Goal: Answer question/provide support

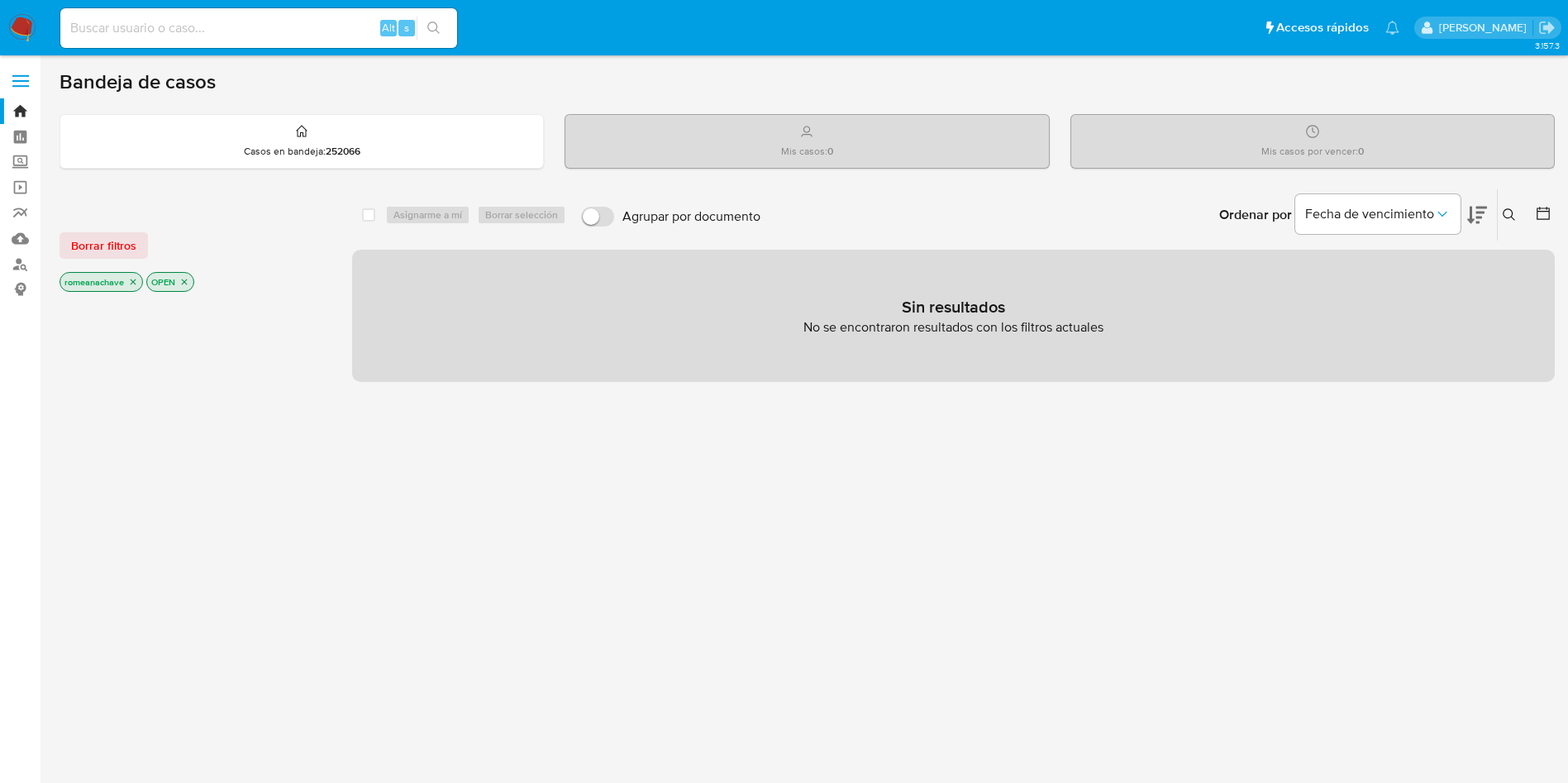
click at [247, 34] on input at bounding box center [258, 28] width 396 height 21
click at [240, 26] on input at bounding box center [258, 28] width 396 height 21
paste input "1357306511"
type input "1357306511"
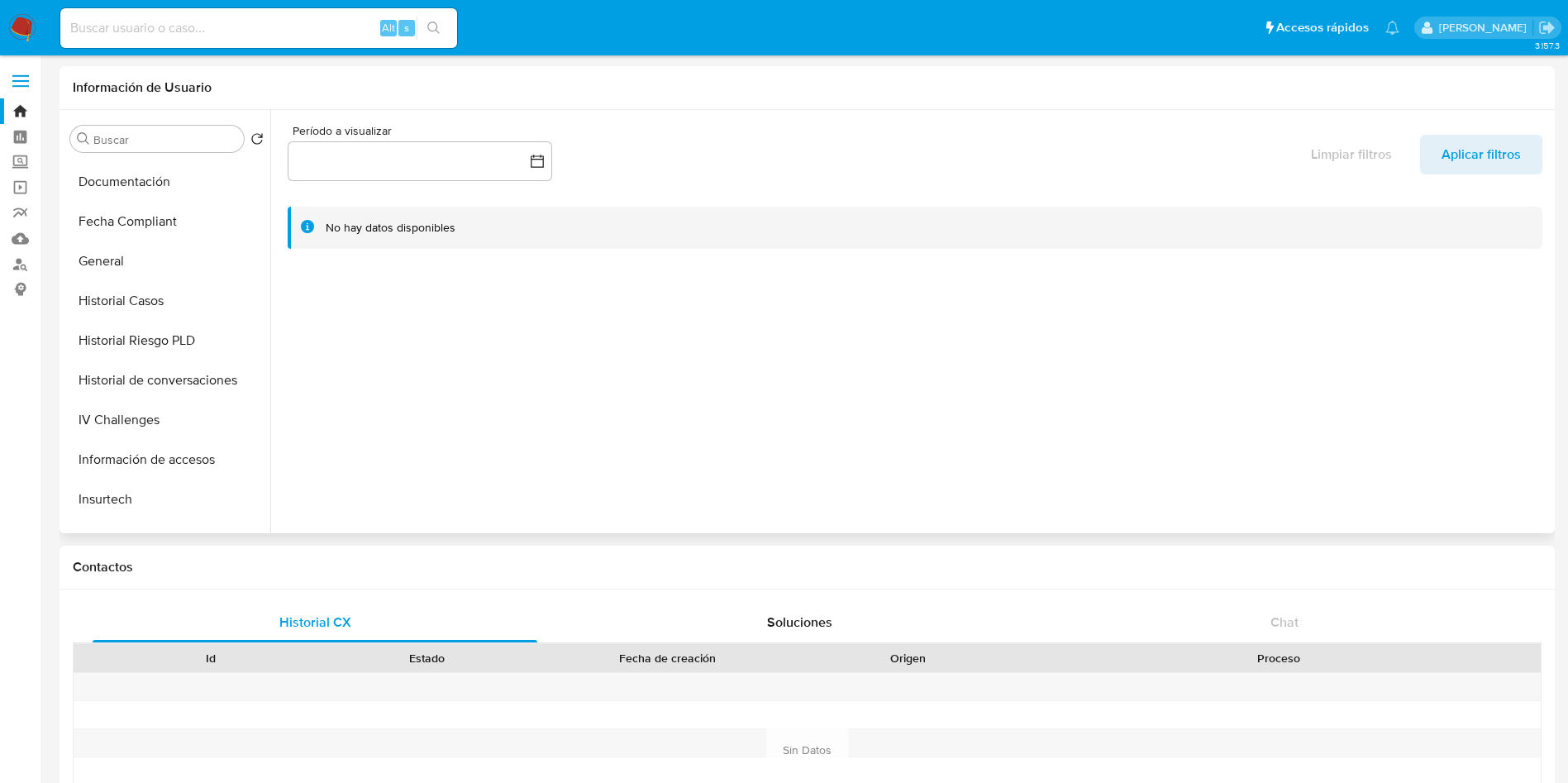
select select "10"
click at [125, 412] on button "IV Challenges" at bounding box center [159, 419] width 193 height 40
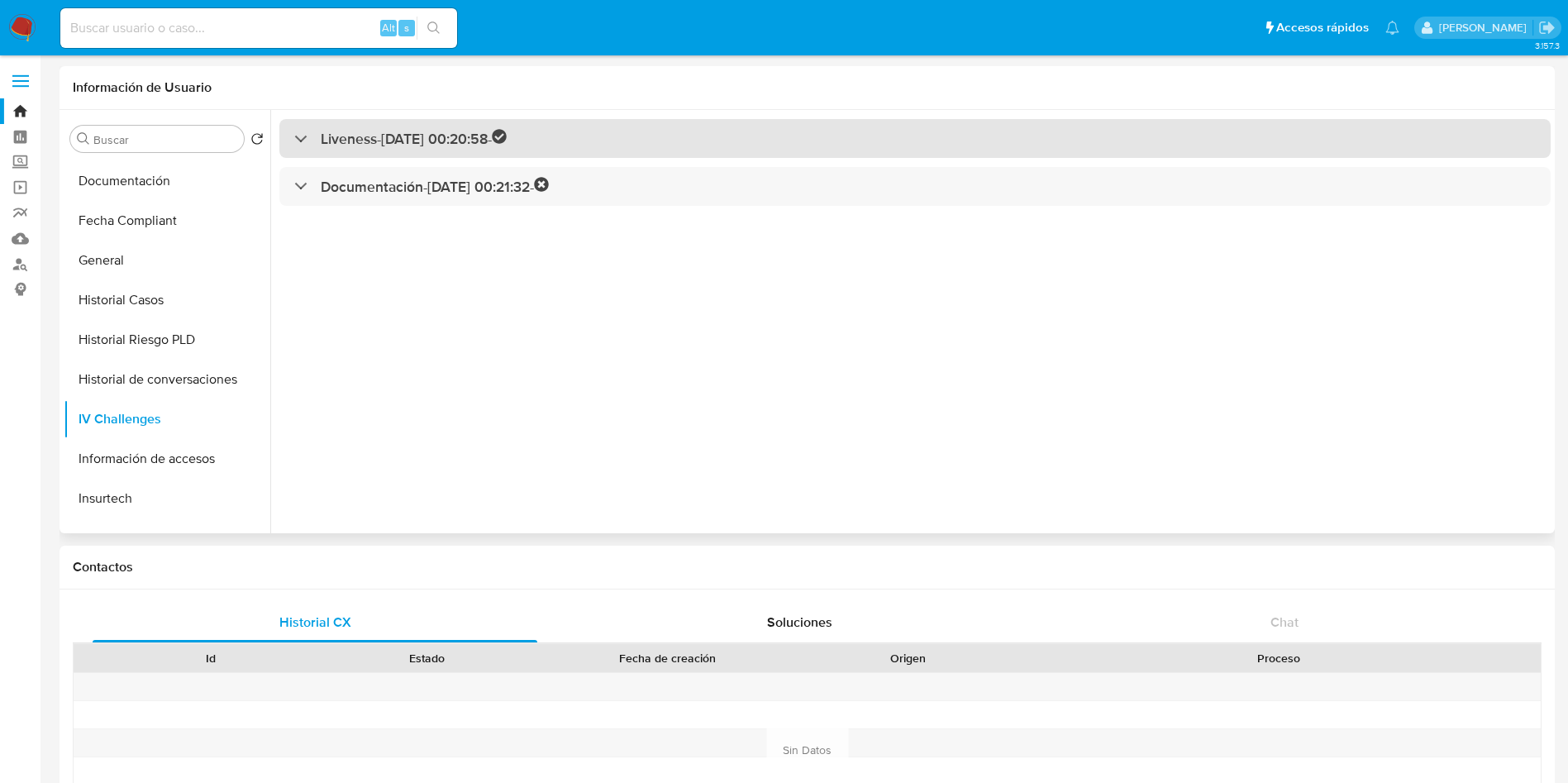
click at [429, 147] on h3 "Liveness - [DATE] 00:20:58 -" at bounding box center [413, 138] width 186 height 19
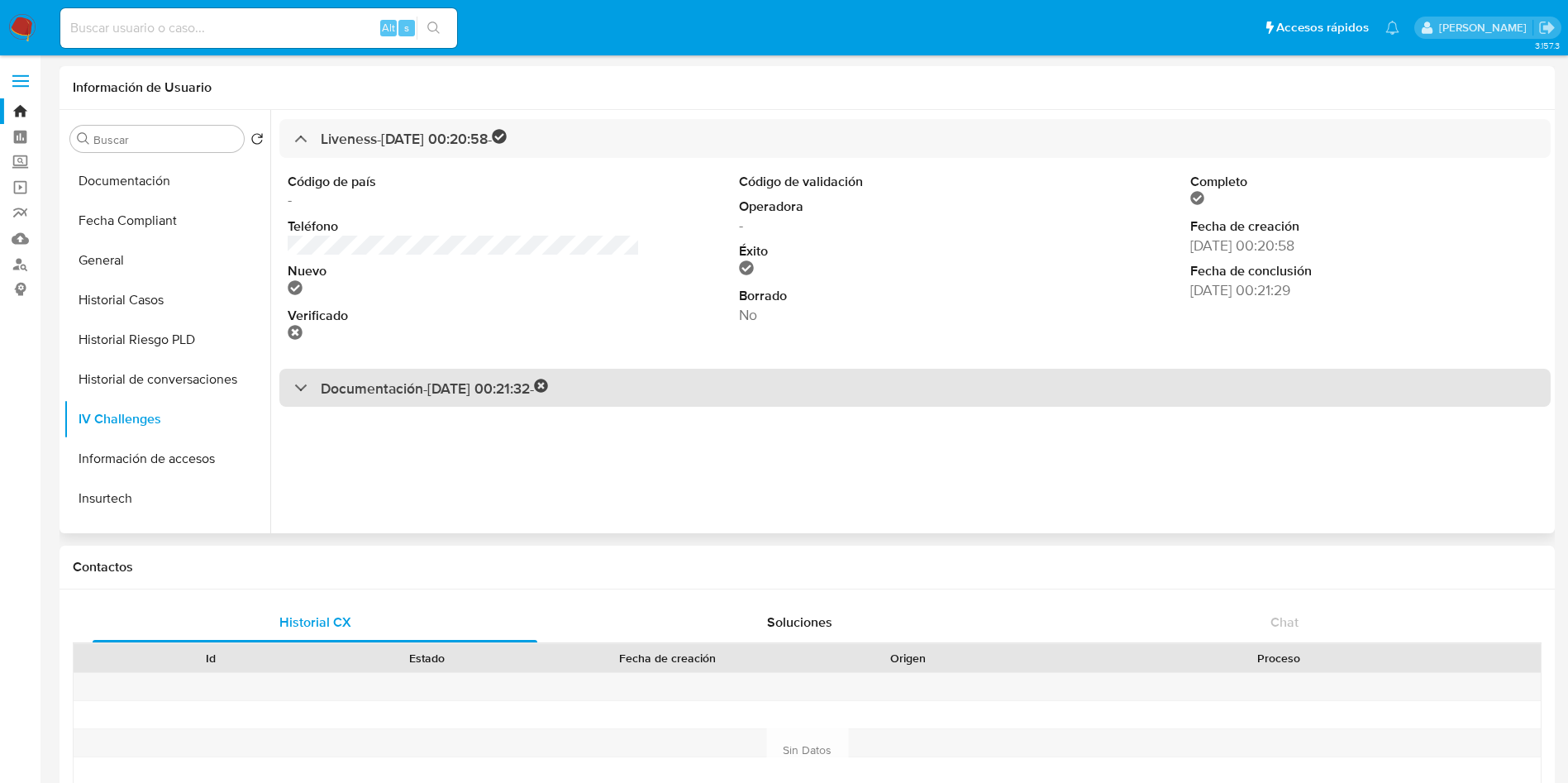
click at [494, 379] on h3 "Documentación - [DATE] 00:21:32 -" at bounding box center [435, 387] width 228 height 19
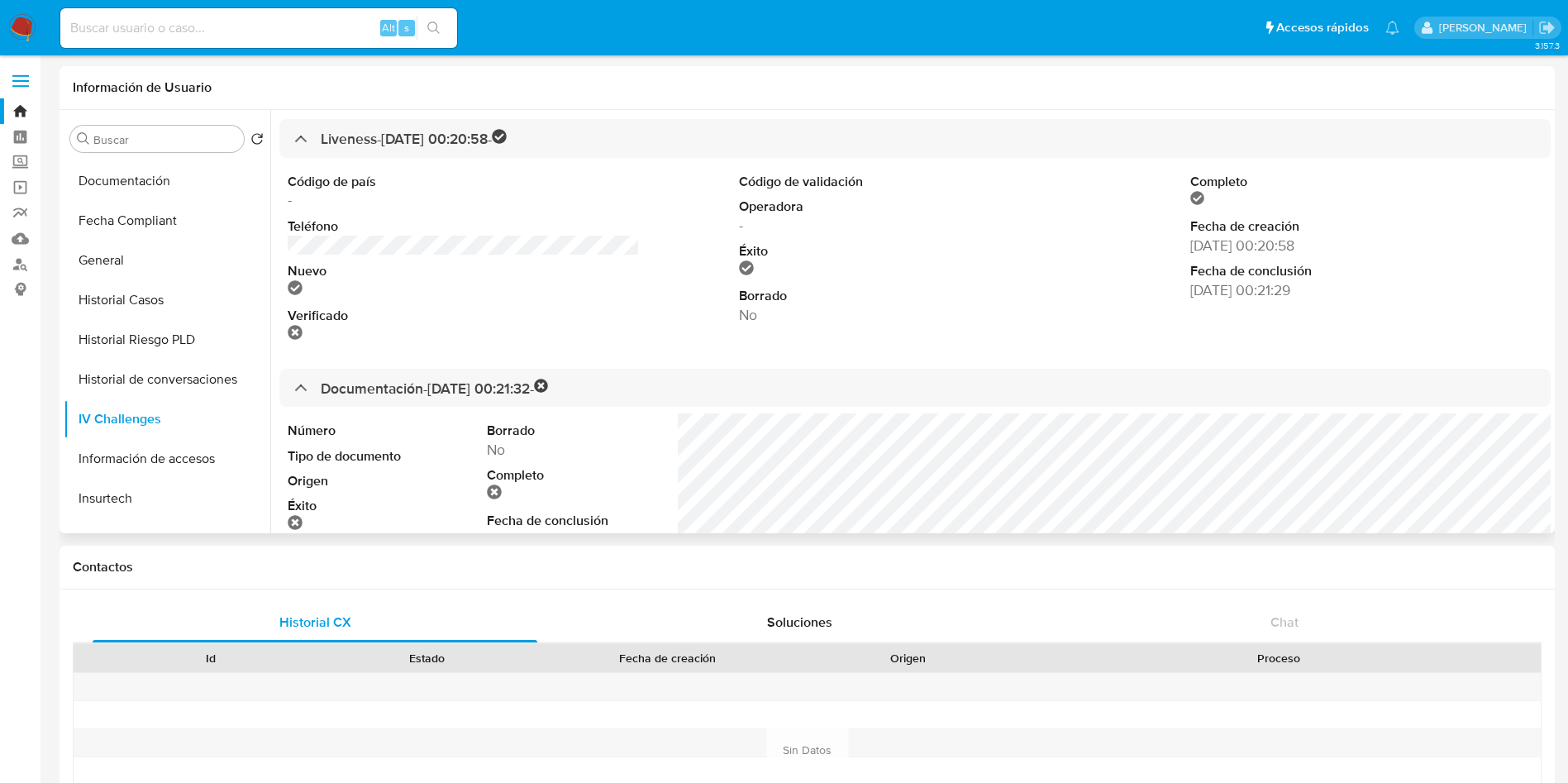
scroll to position [74, 0]
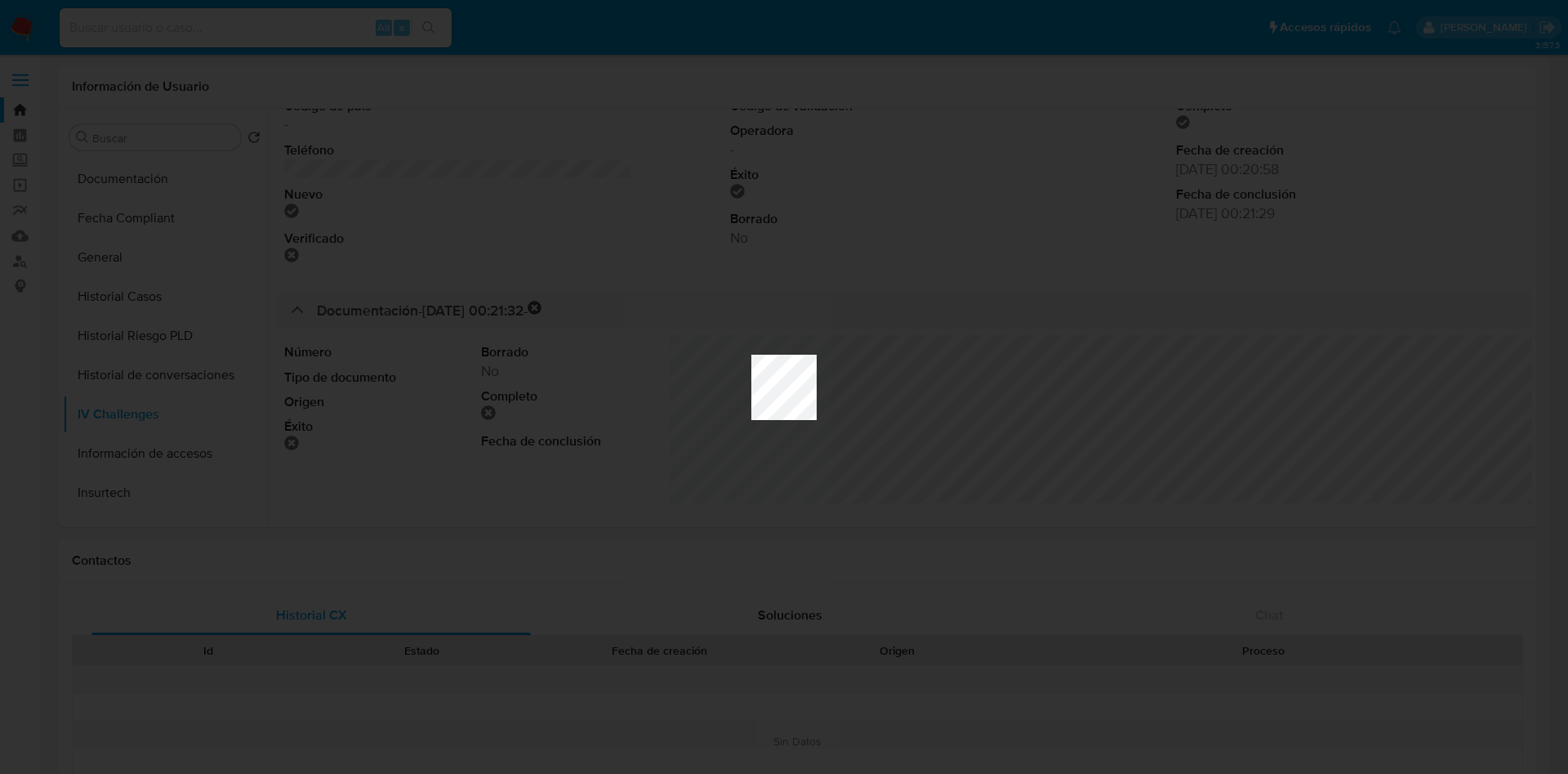
click at [1012, 397] on div at bounding box center [784, 387] width 1568 height 774
click at [1269, 414] on div at bounding box center [784, 387] width 1568 height 774
click at [743, 311] on div at bounding box center [784, 387] width 1568 height 774
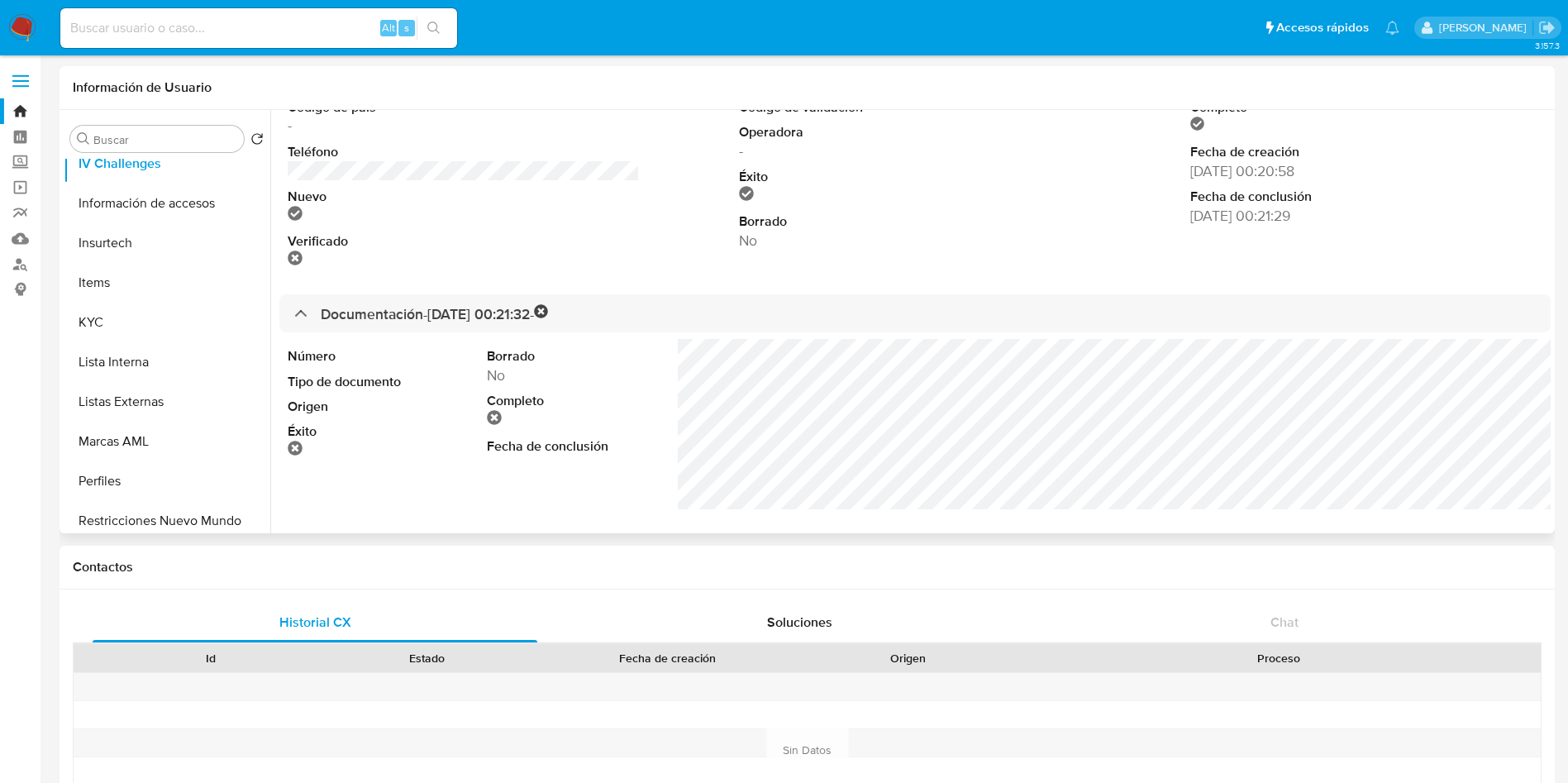
scroll to position [623, 0]
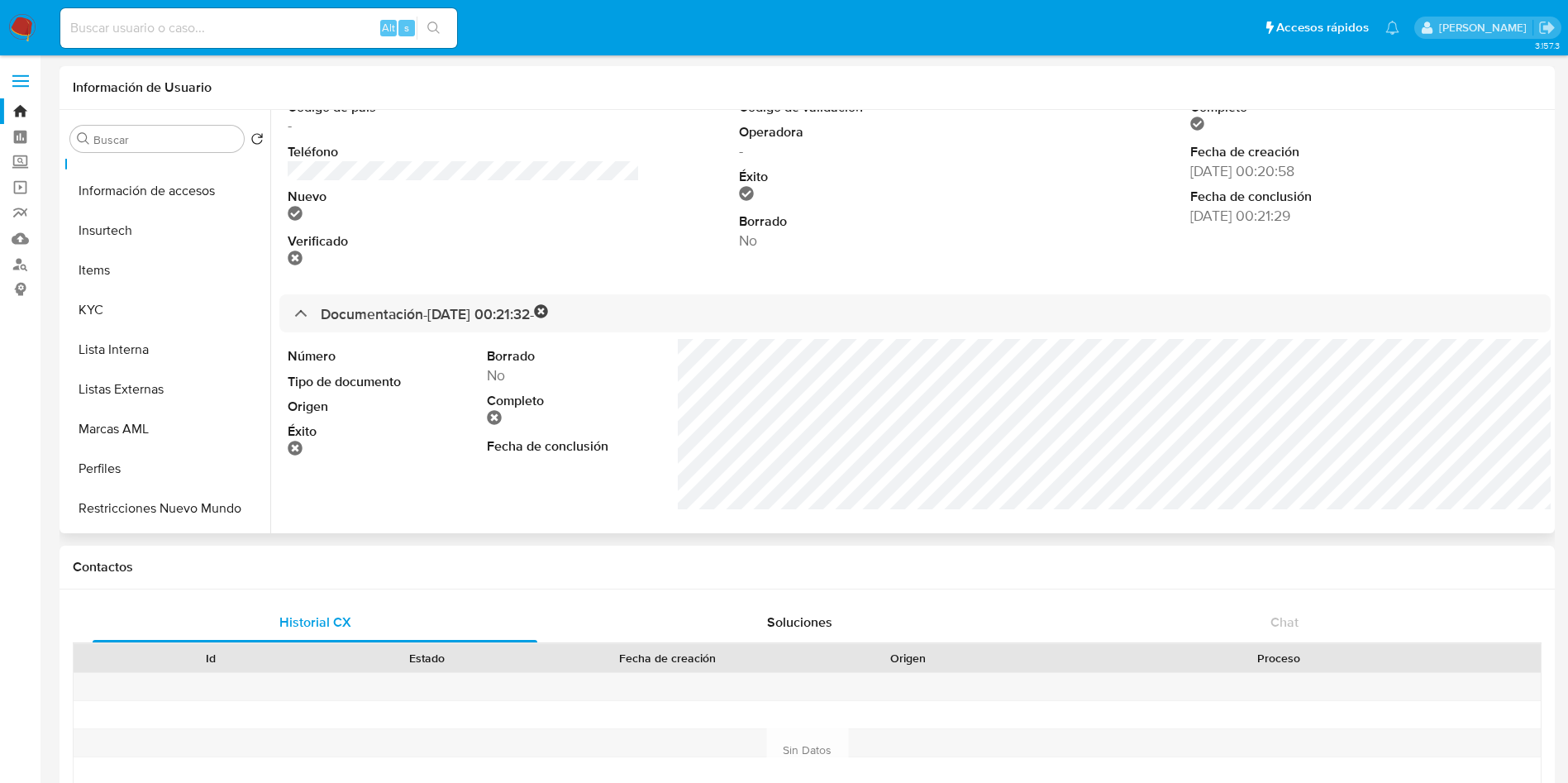
click at [108, 295] on button "KYC" at bounding box center [167, 310] width 207 height 40
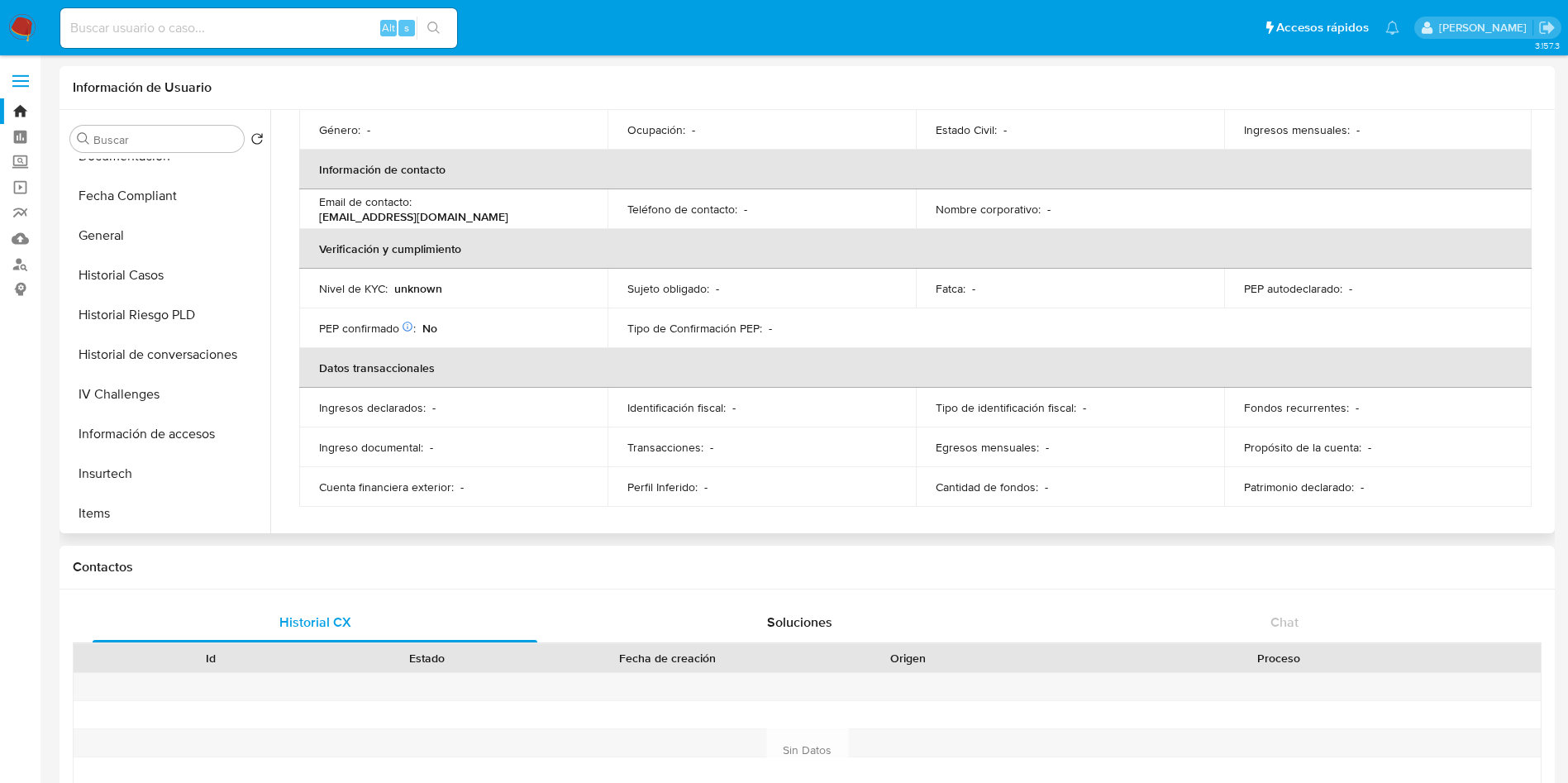
scroll to position [379, 0]
click at [126, 245] on button "General" at bounding box center [159, 236] width 193 height 40
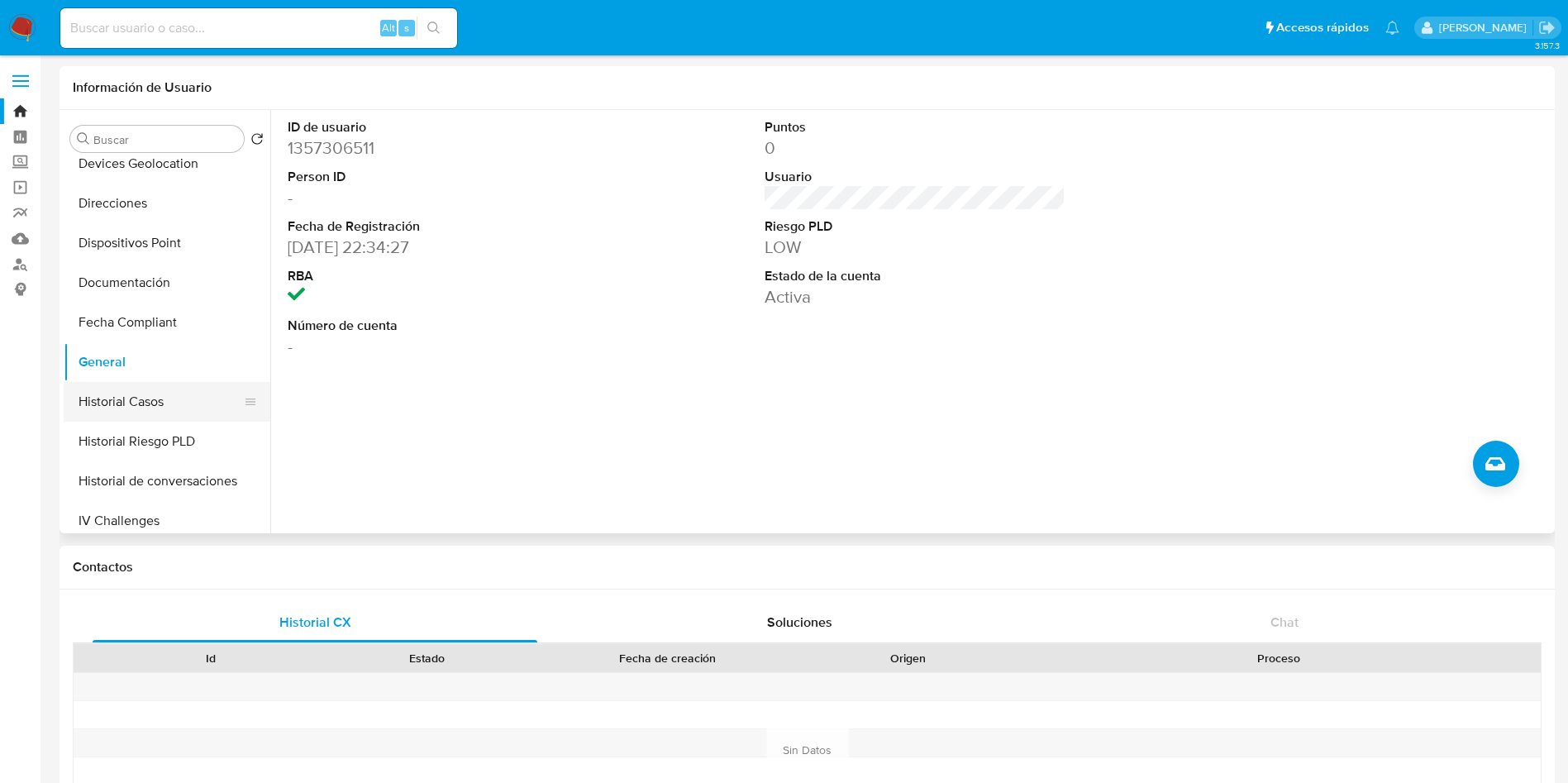
scroll to position [252, 0]
click at [144, 287] on button "Documentación" at bounding box center [167, 283] width 207 height 40
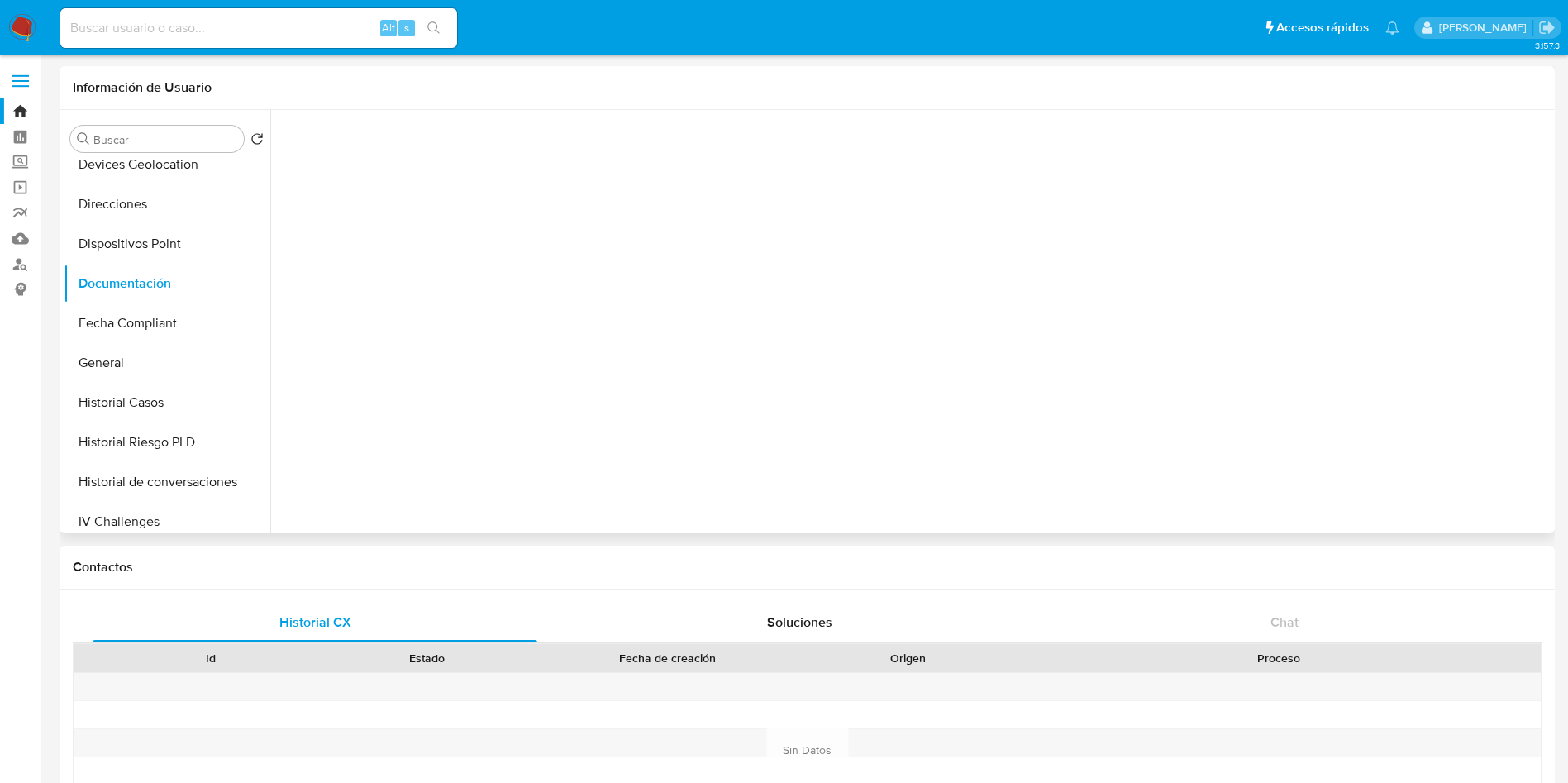
scroll to position [0, 0]
click at [1509, 139] on icon at bounding box center [1511, 137] width 46 height 46
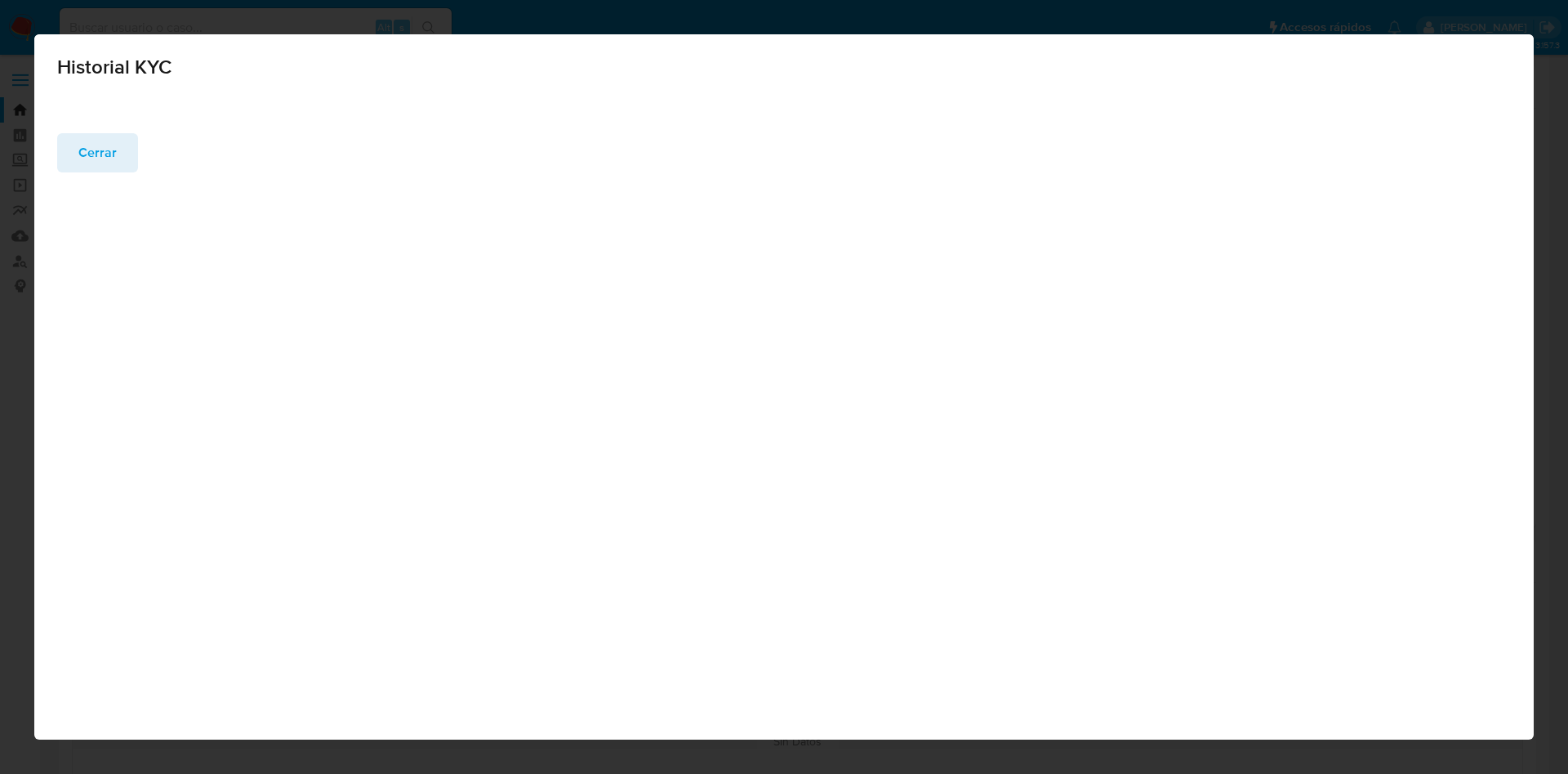
click at [92, 144] on span "Cerrar" at bounding box center [98, 152] width 39 height 36
